Goal: Information Seeking & Learning: Learn about a topic

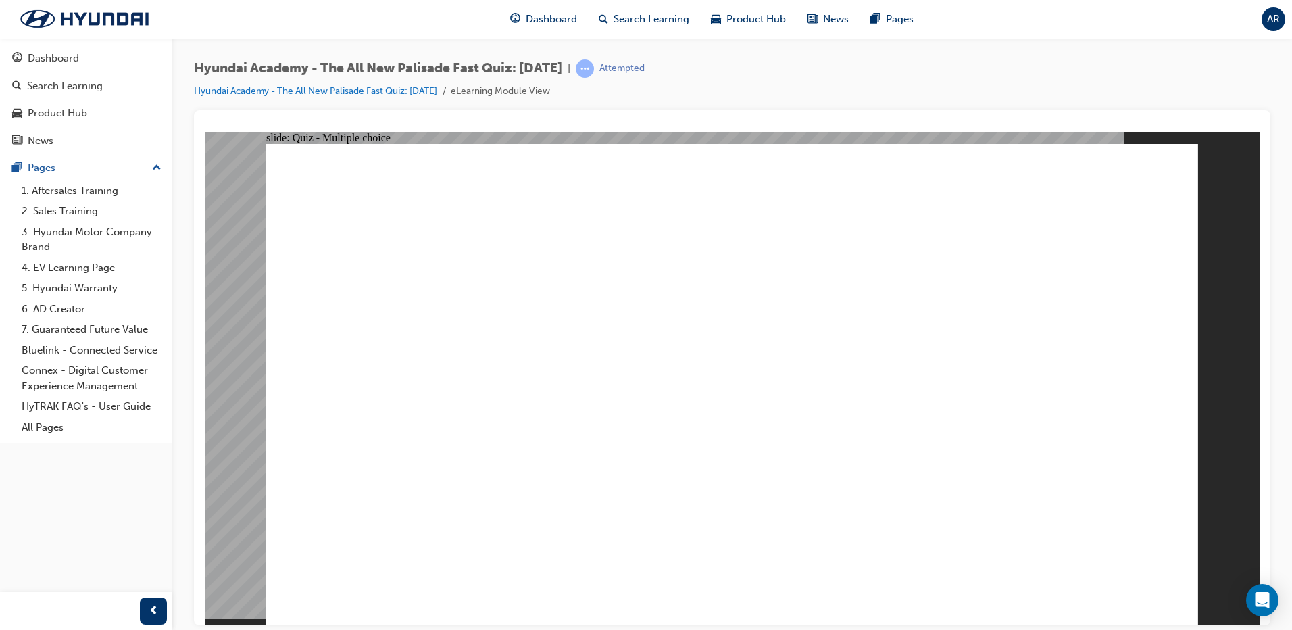
radio input "true"
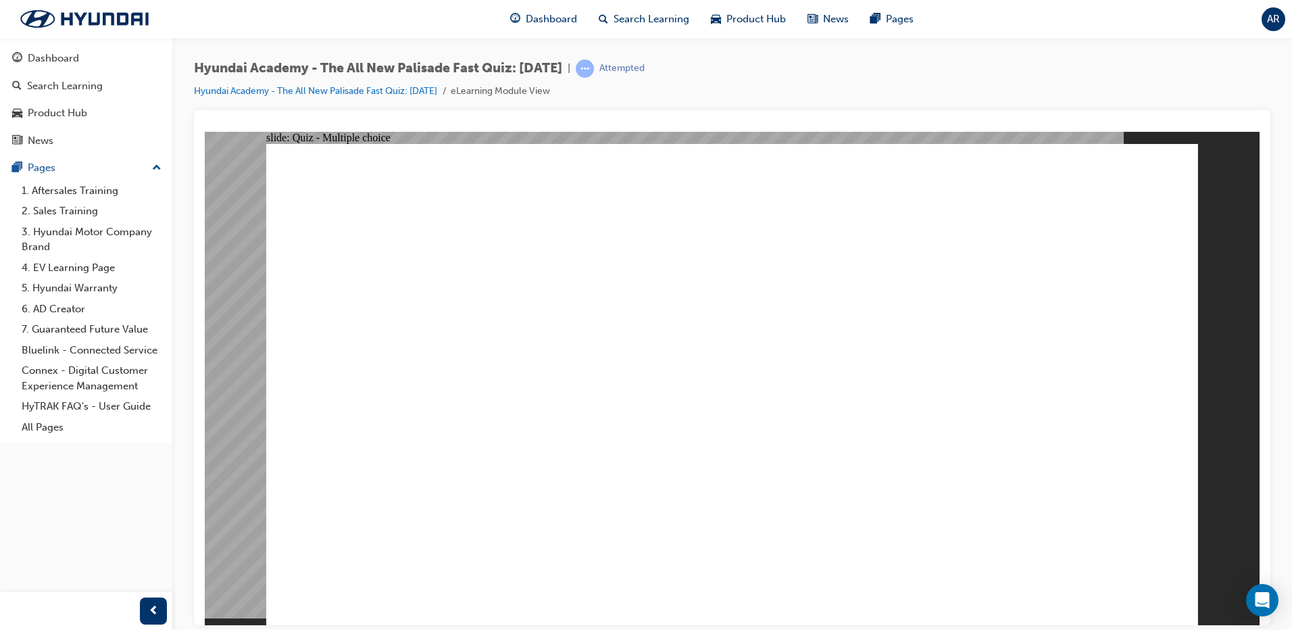
radio input "true"
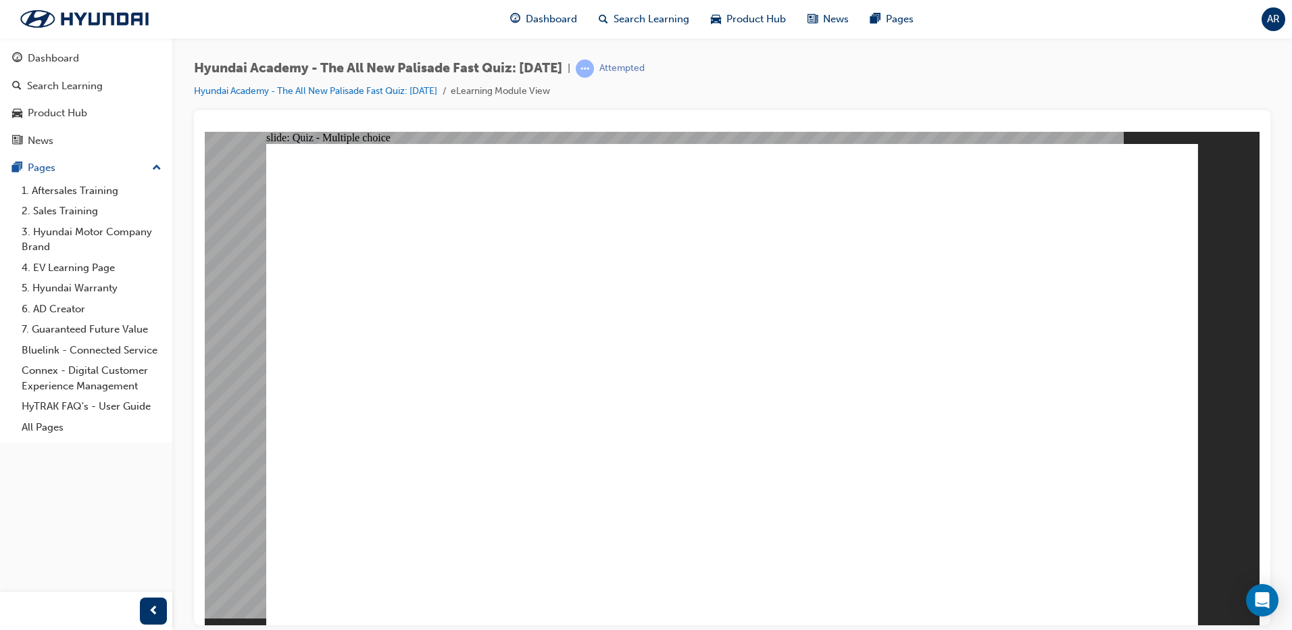
radio input "true"
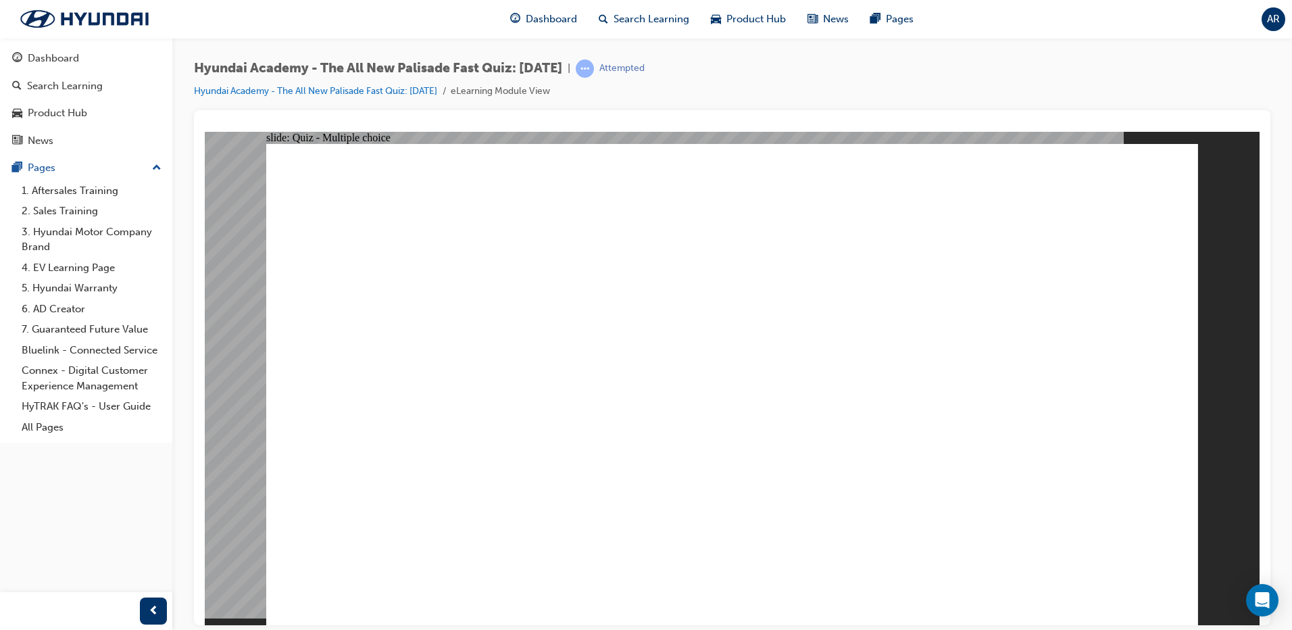
checkbox input "true"
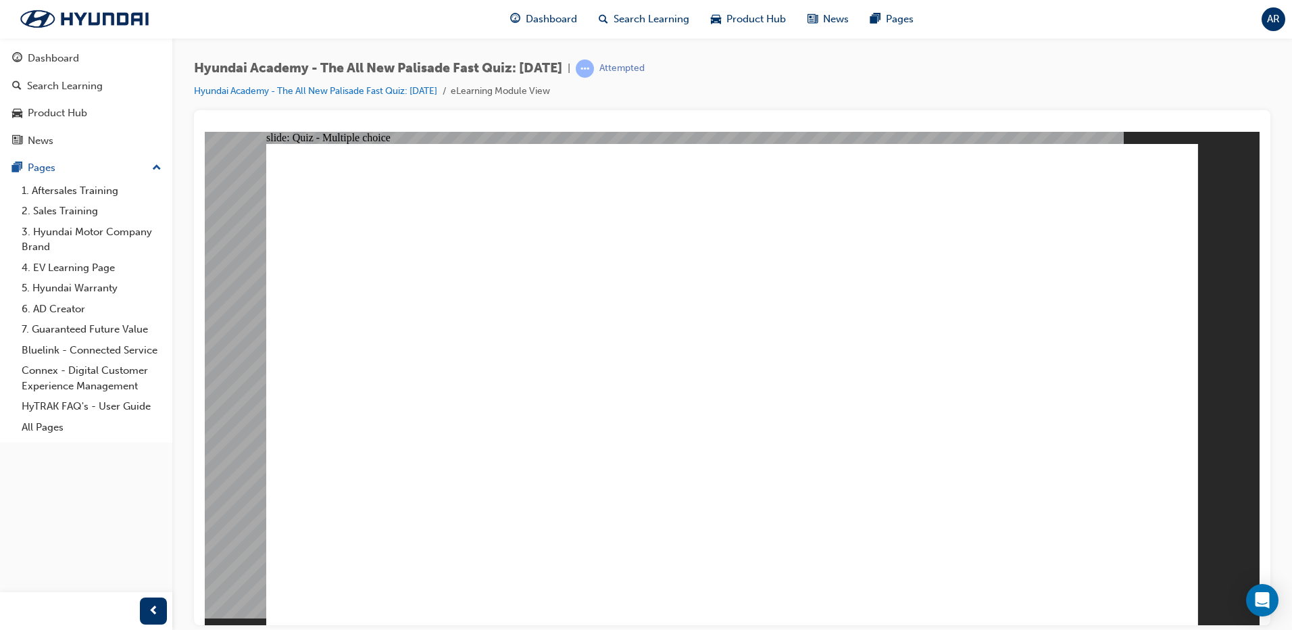
checkbox input "true"
radio input "true"
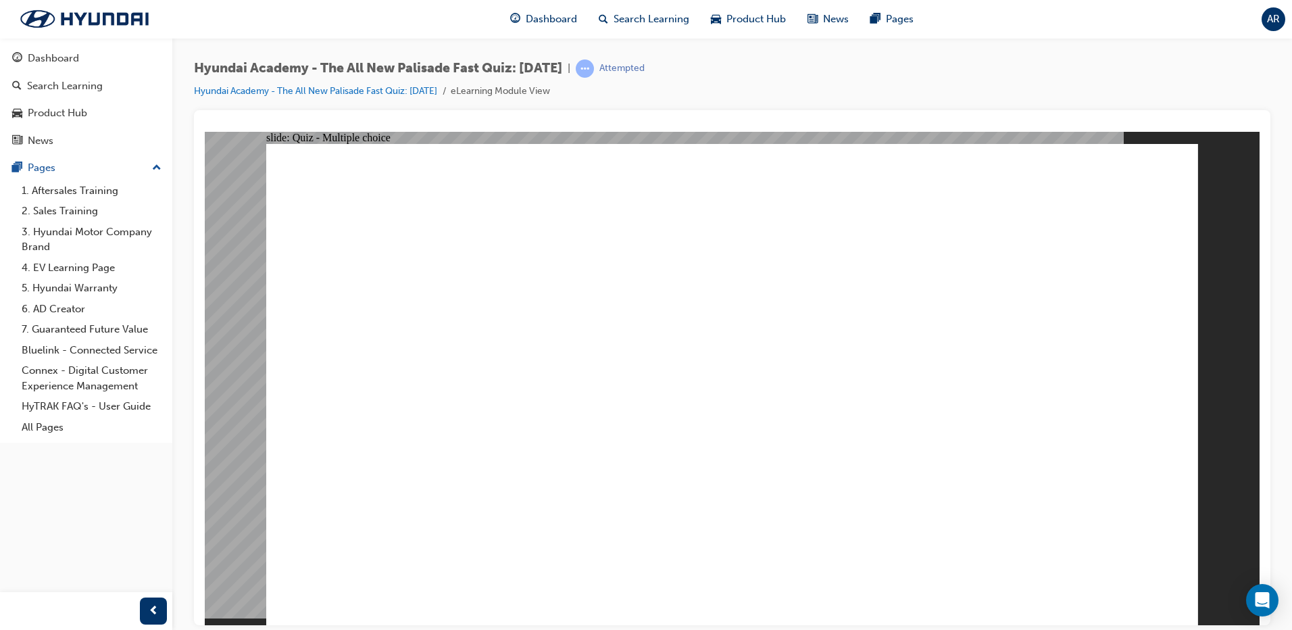
radio input "true"
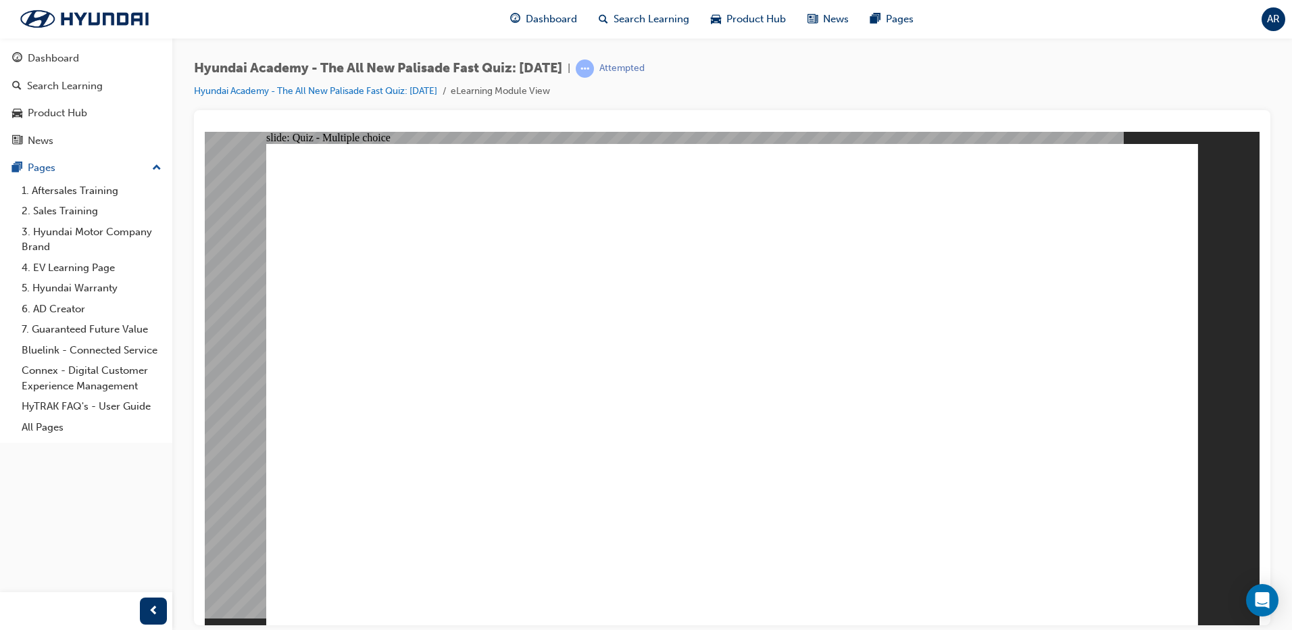
checkbox input "true"
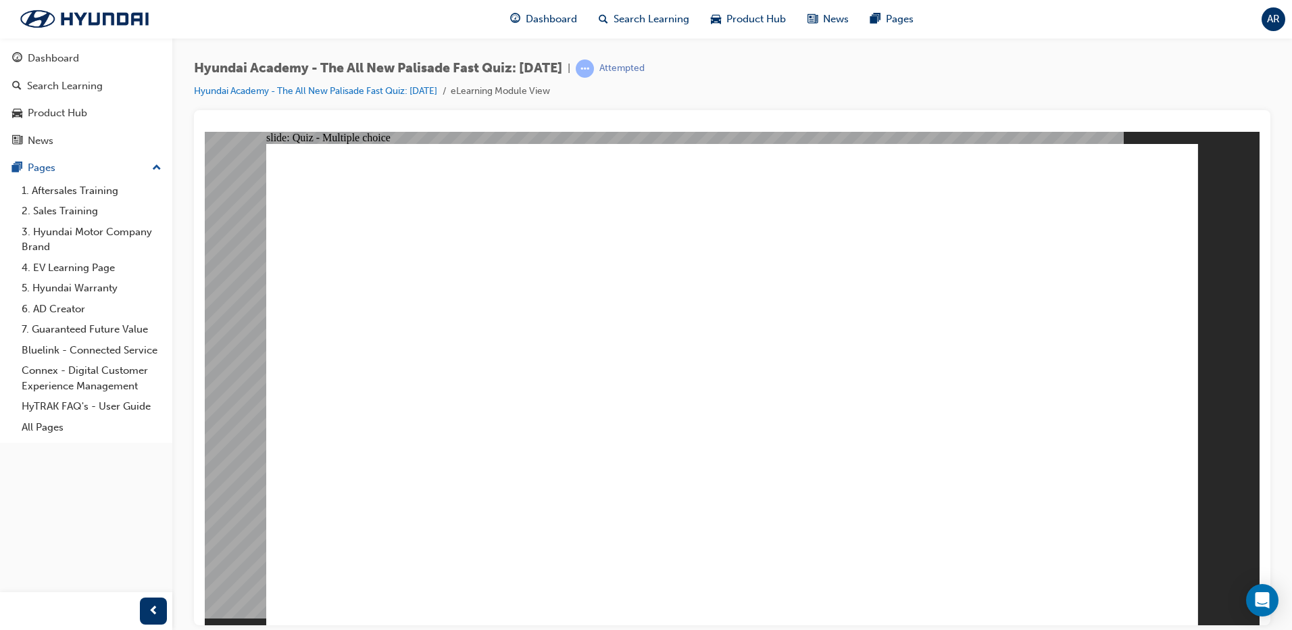
checkbox input "true"
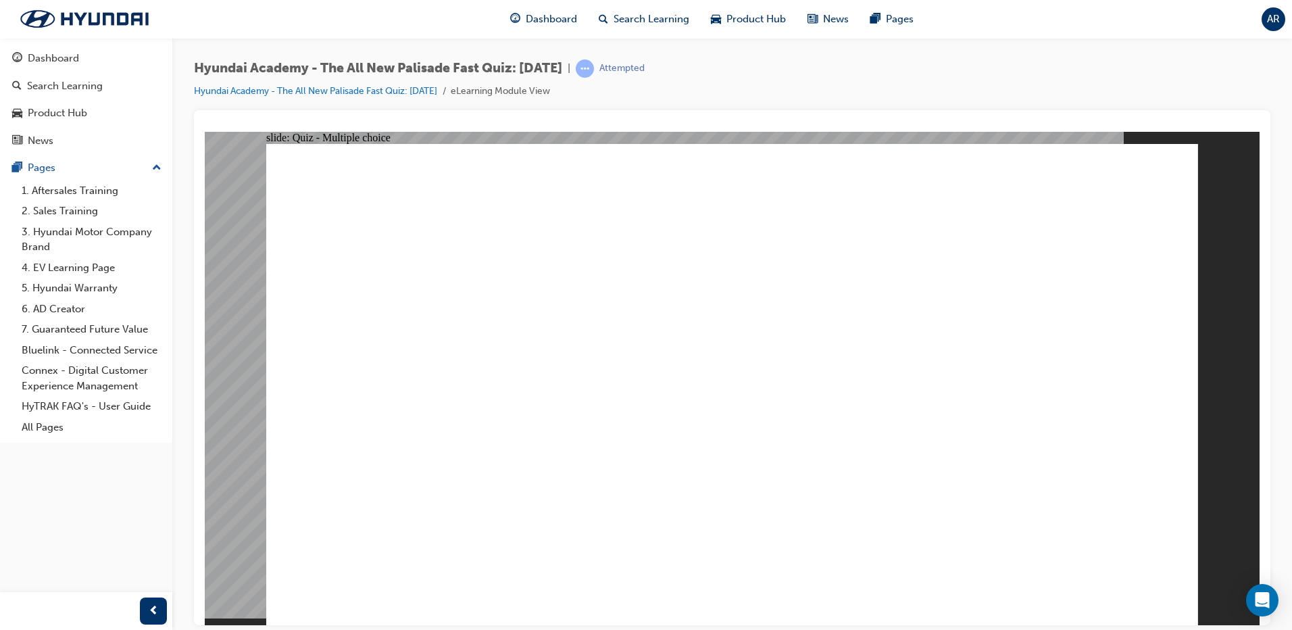
checkbox input "true"
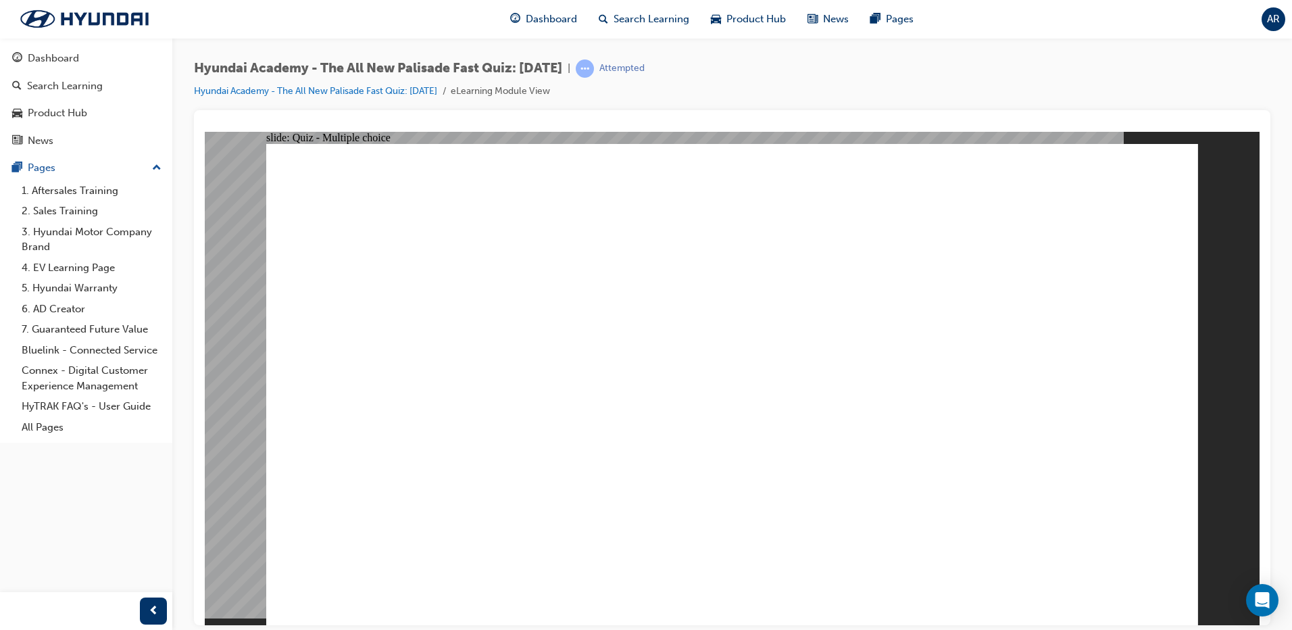
radio input "true"
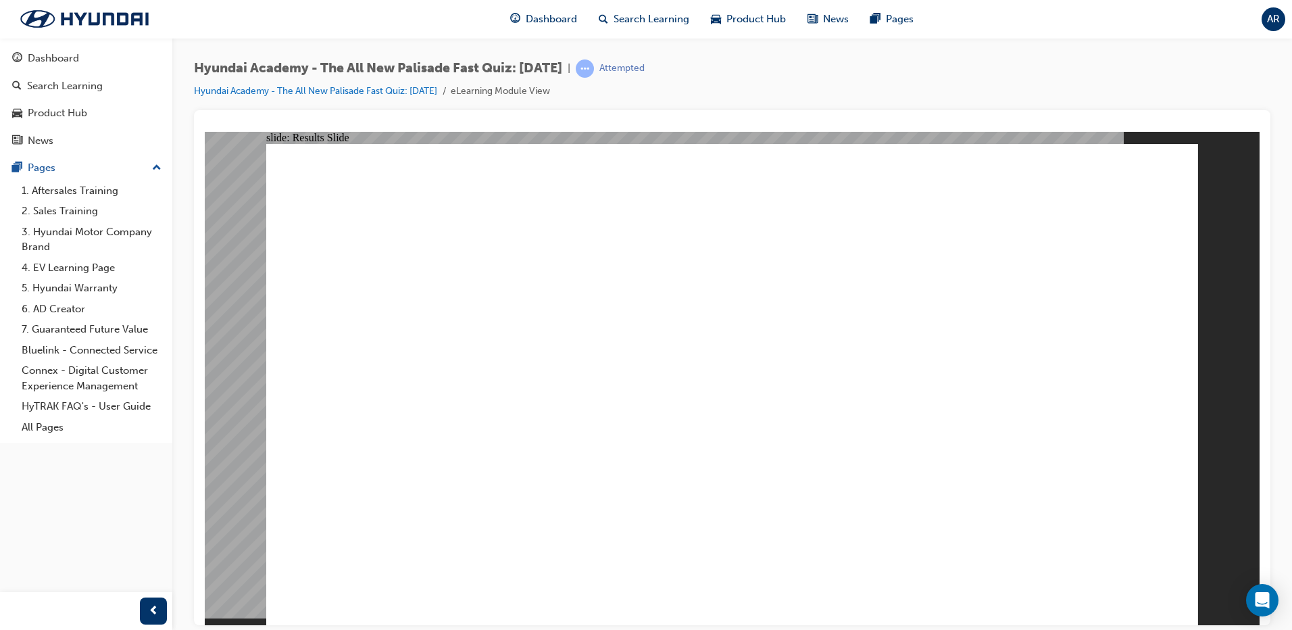
radio input "true"
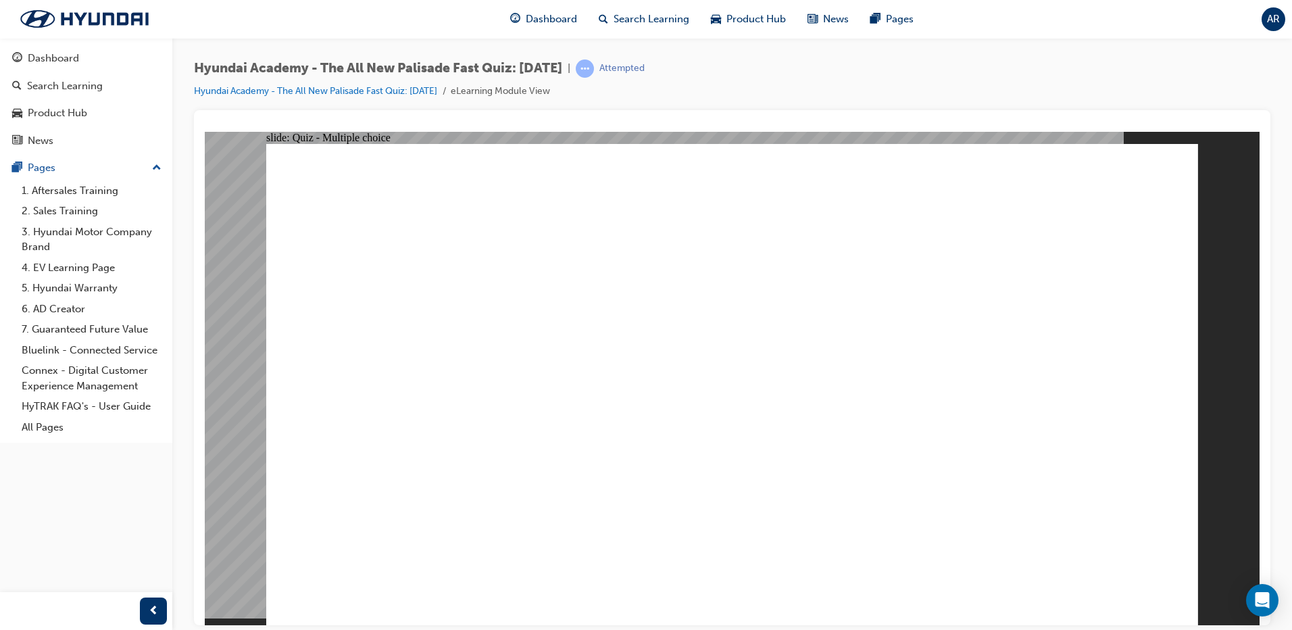
radio input "true"
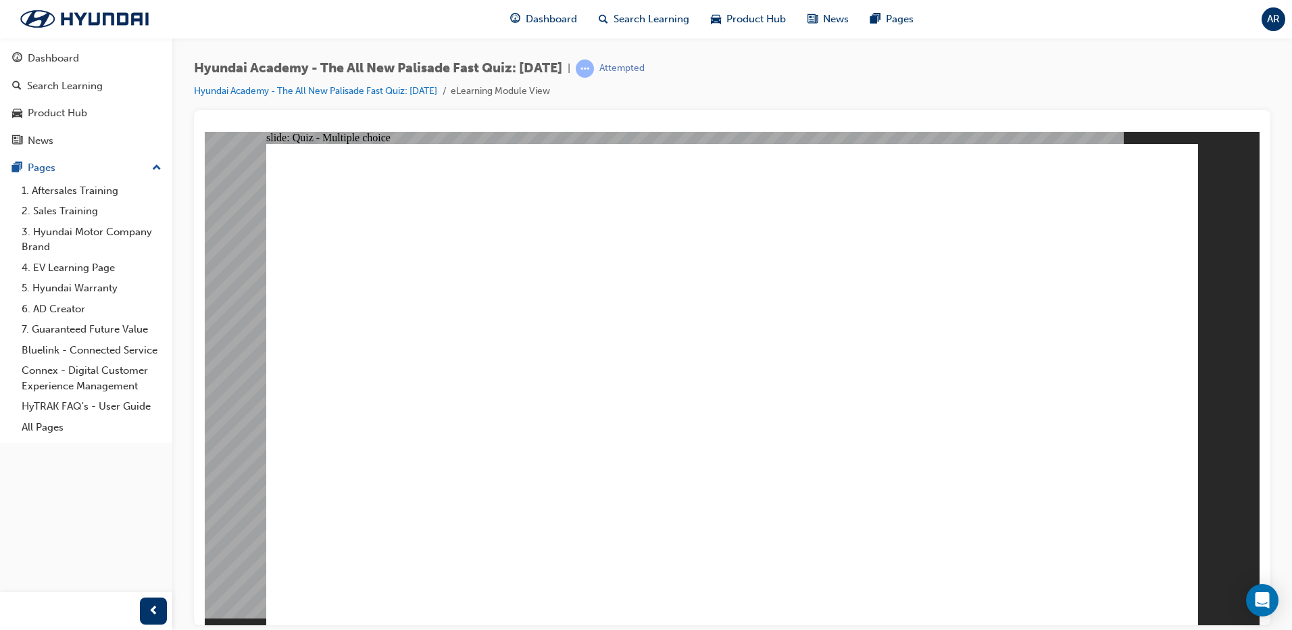
radio input "true"
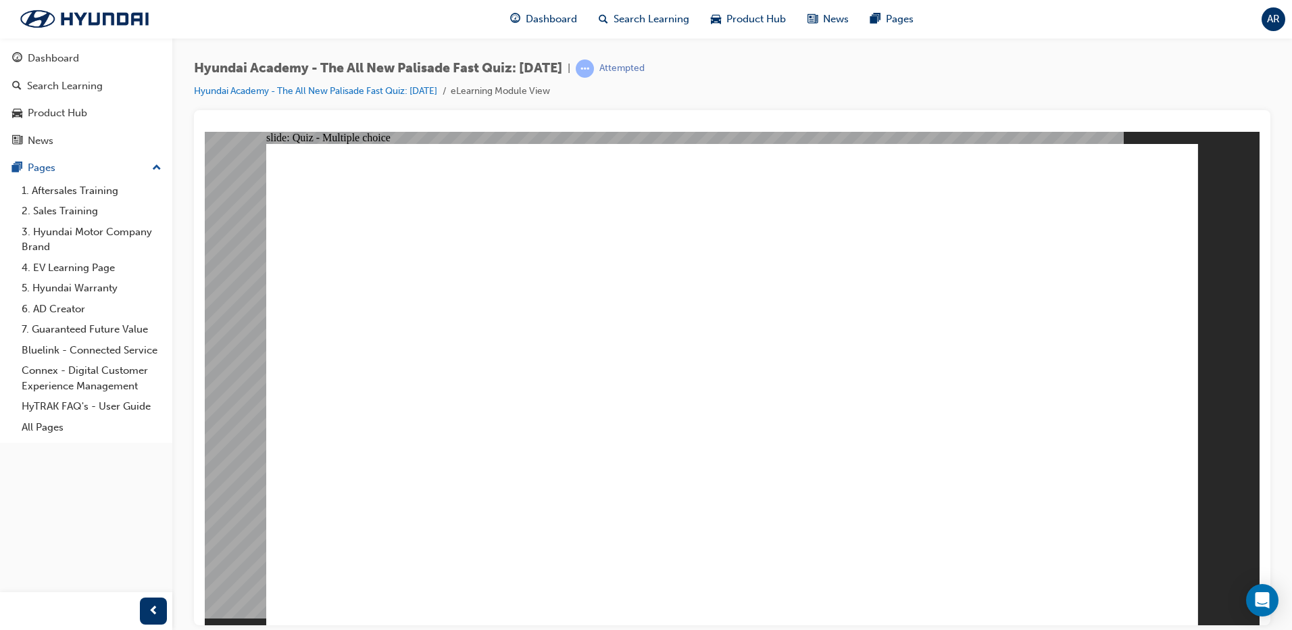
radio input "true"
checkbox input "true"
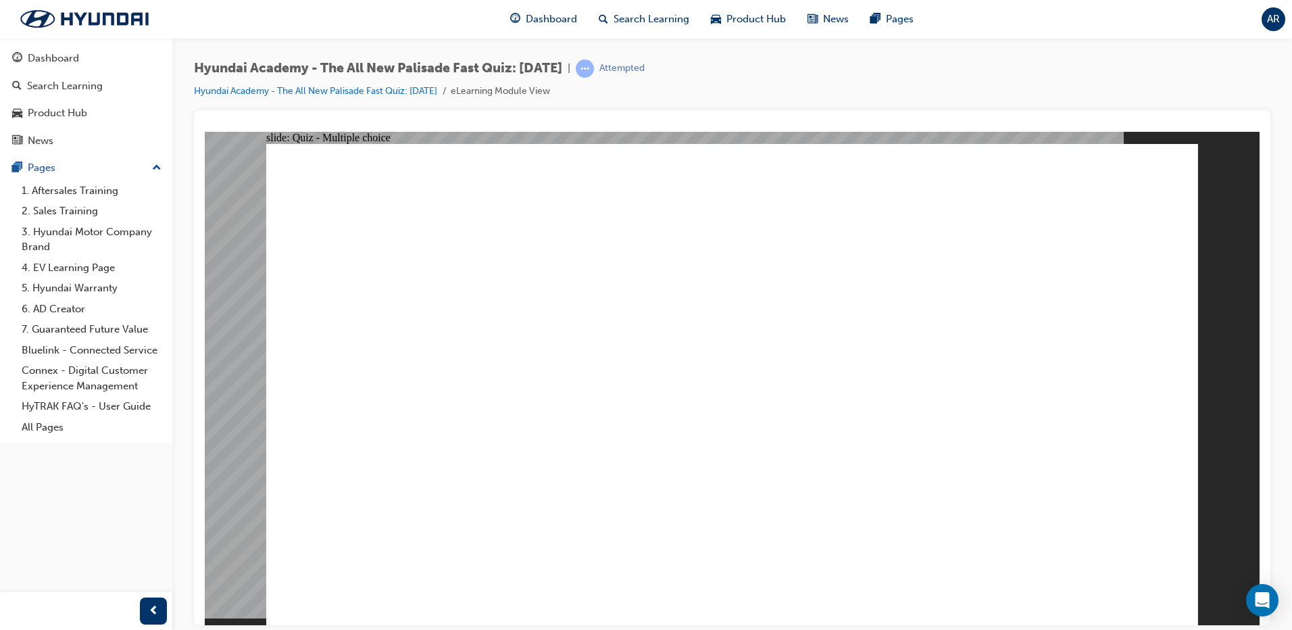
checkbox input "true"
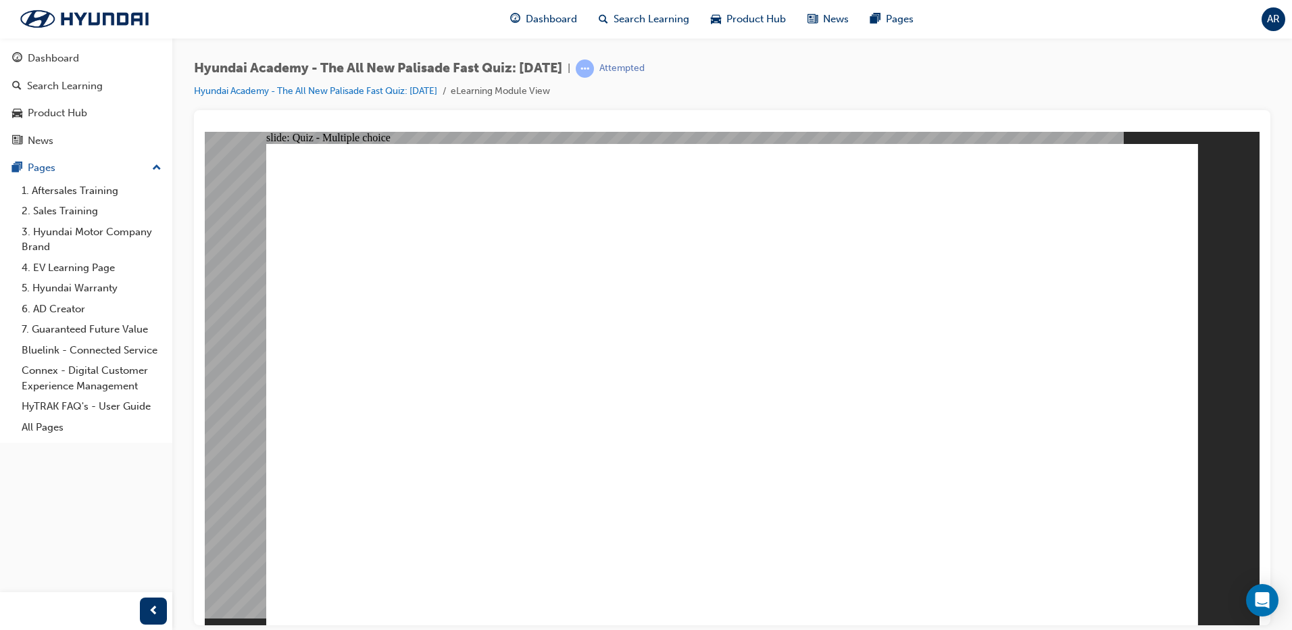
checkbox input "true"
radio input "true"
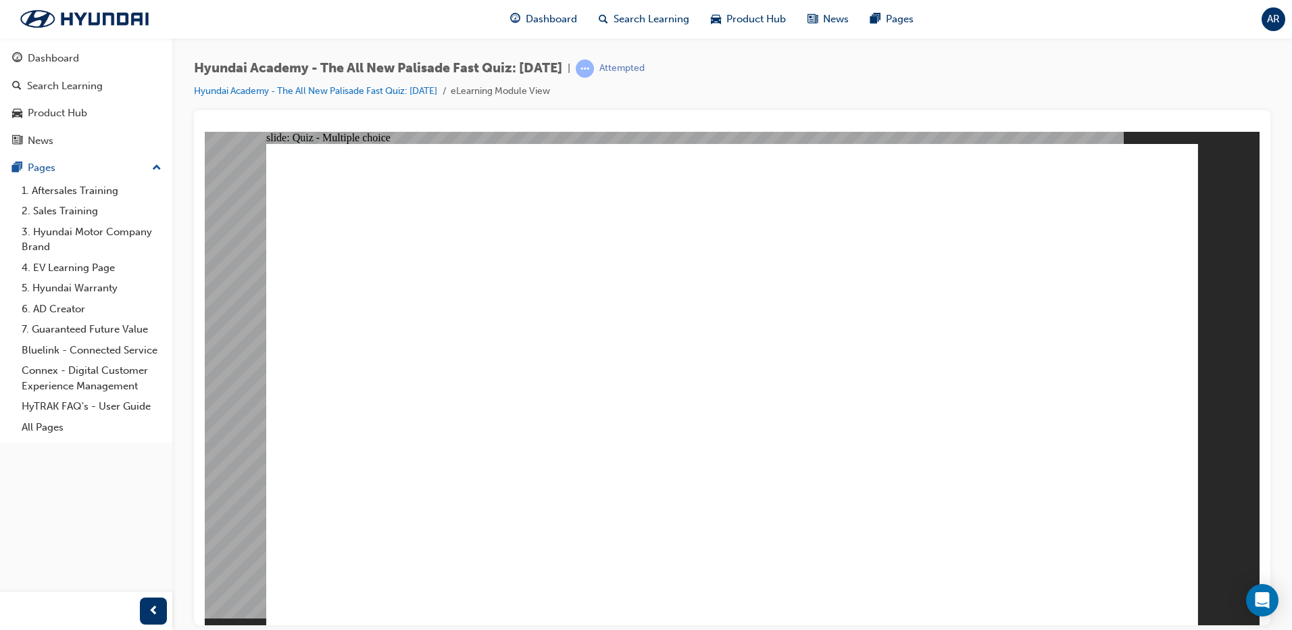
radio input "true"
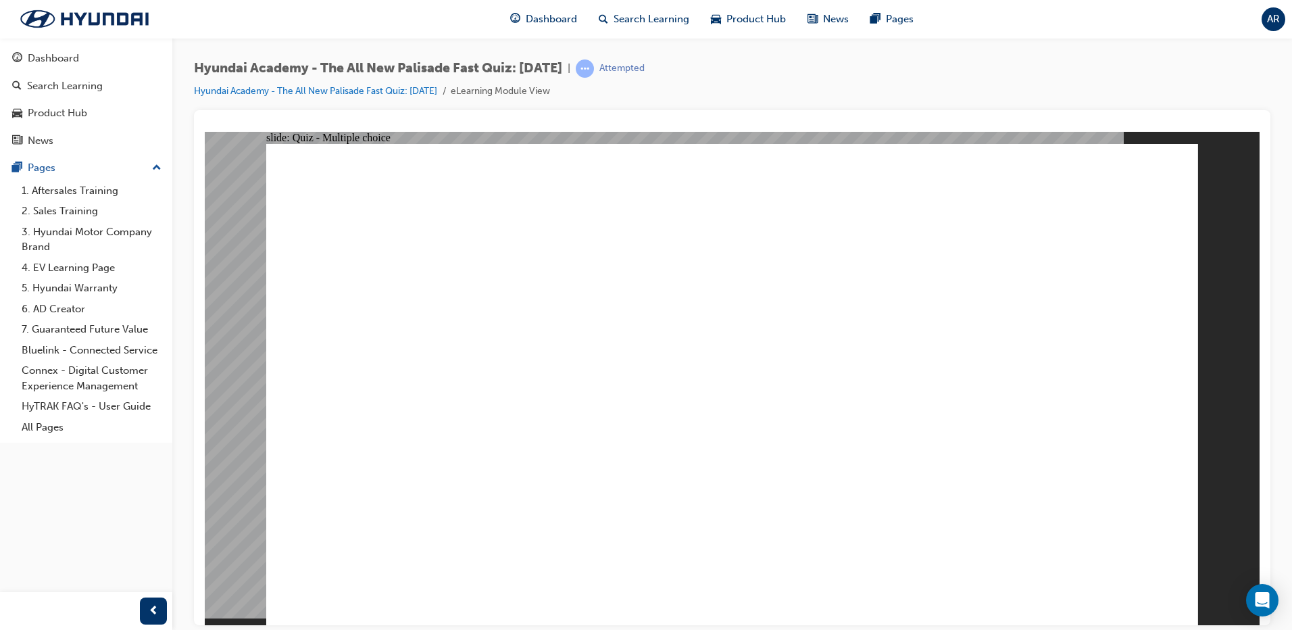
checkbox input "true"
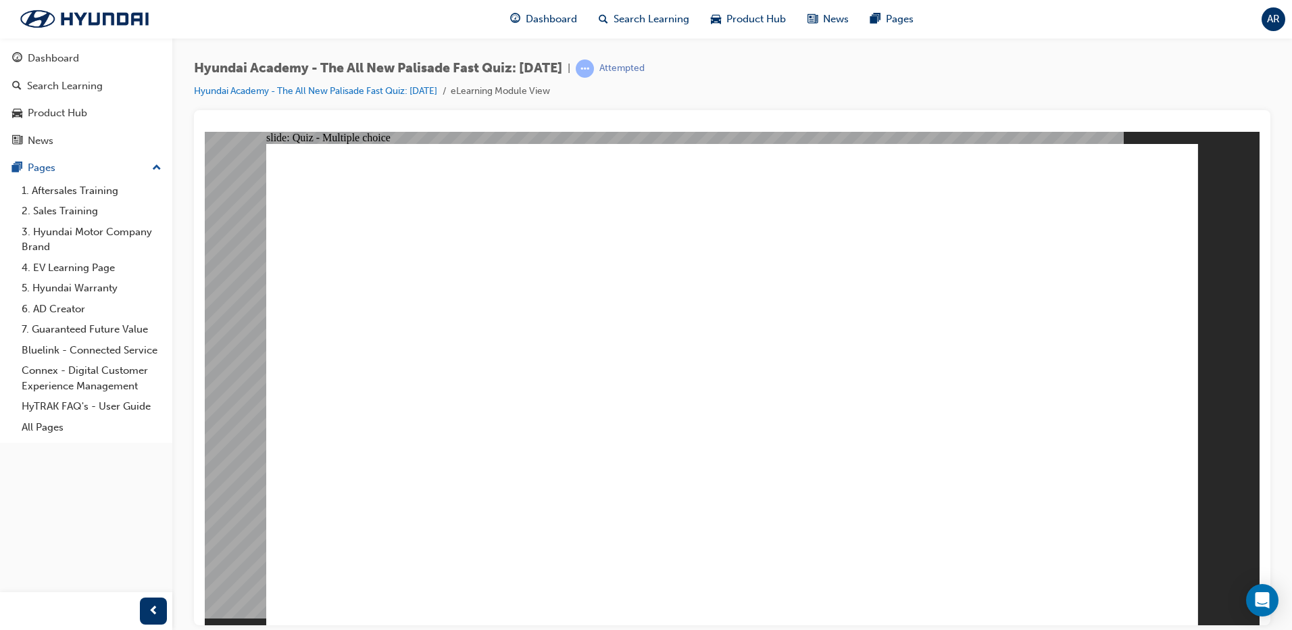
checkbox input "true"
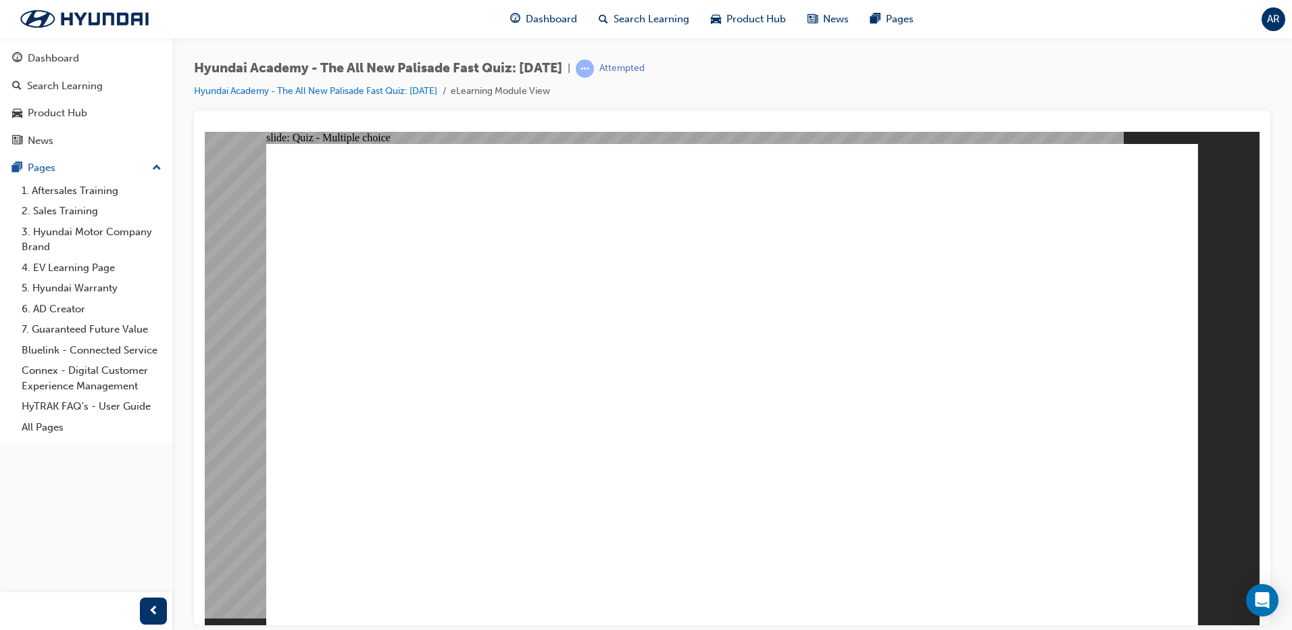
checkbox input "true"
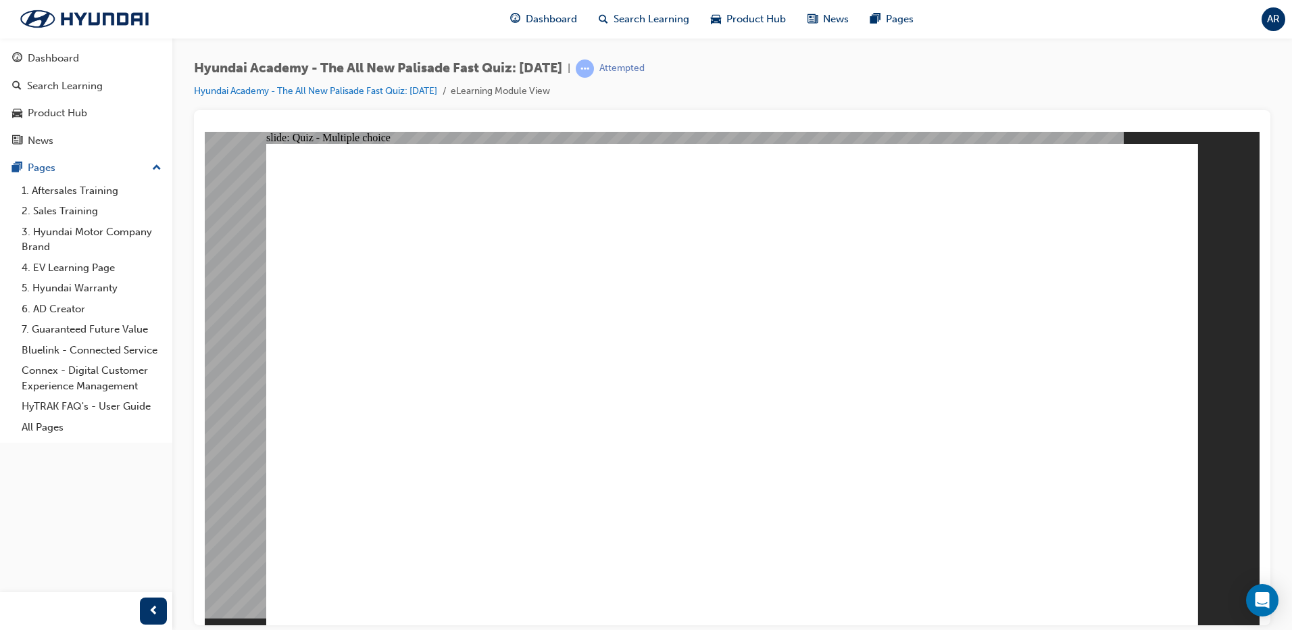
radio input "true"
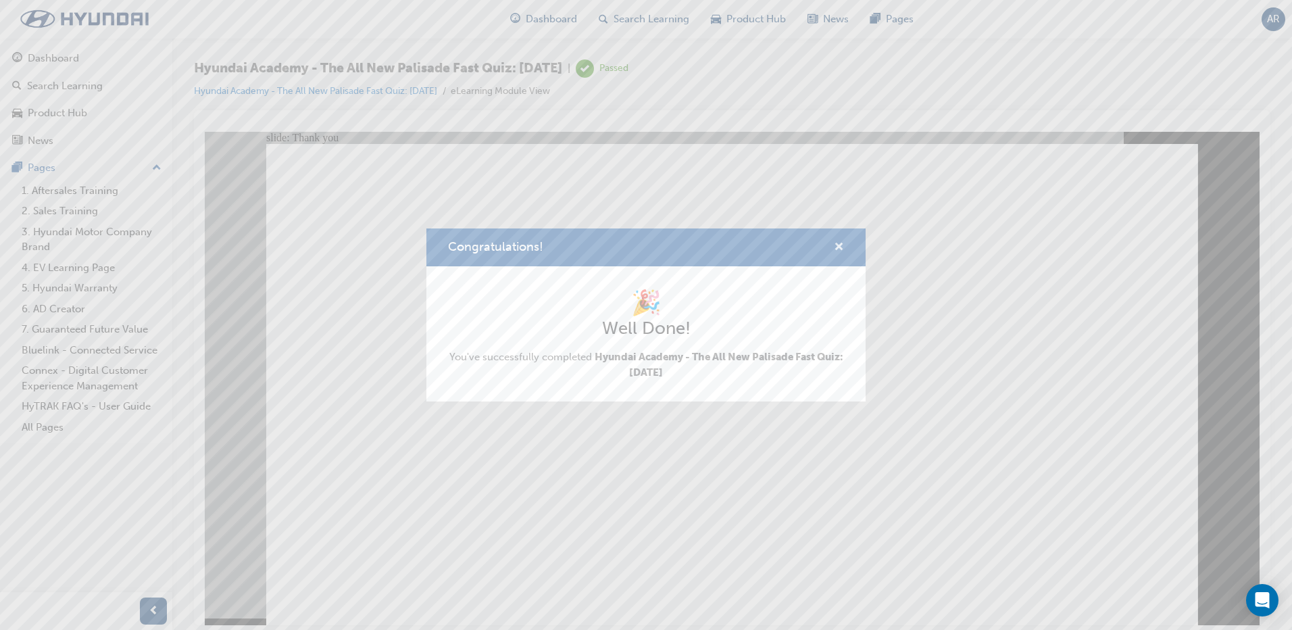
click at [839, 245] on span "cross-icon" at bounding box center [839, 248] width 10 height 12
